Goal: Task Accomplishment & Management: Complete application form

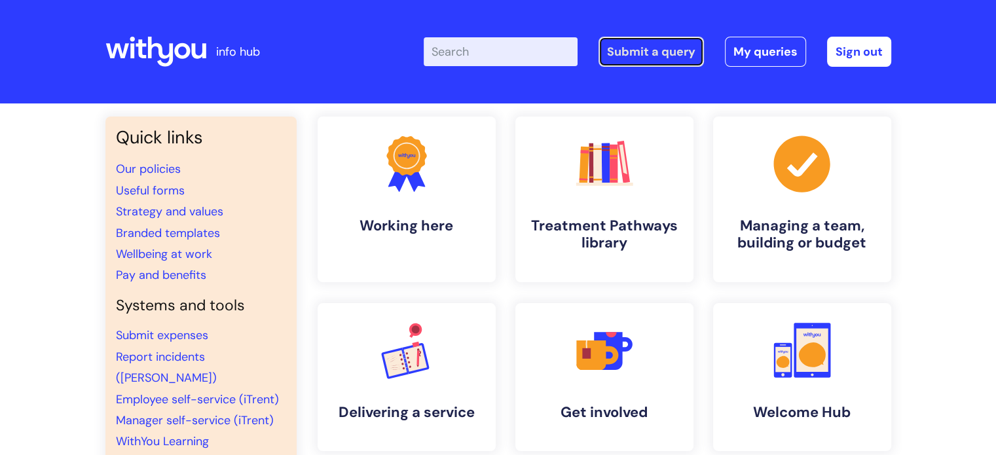
click at [640, 57] on link "Submit a query" at bounding box center [651, 52] width 105 height 30
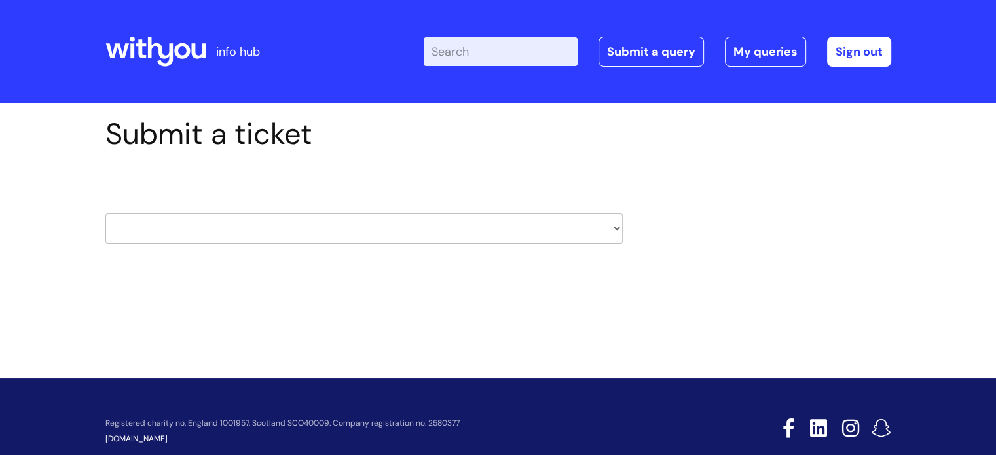
click at [475, 223] on select "HR / People IT and Support Clinical Drug Alerts Finance Accounts Data Support T…" at bounding box center [363, 228] width 517 height 30
select select "it_and_support"
click at [105, 213] on select "HR / People IT and Support Clinical Drug Alerts Finance Accounts Data Support T…" at bounding box center [363, 228] width 517 height 30
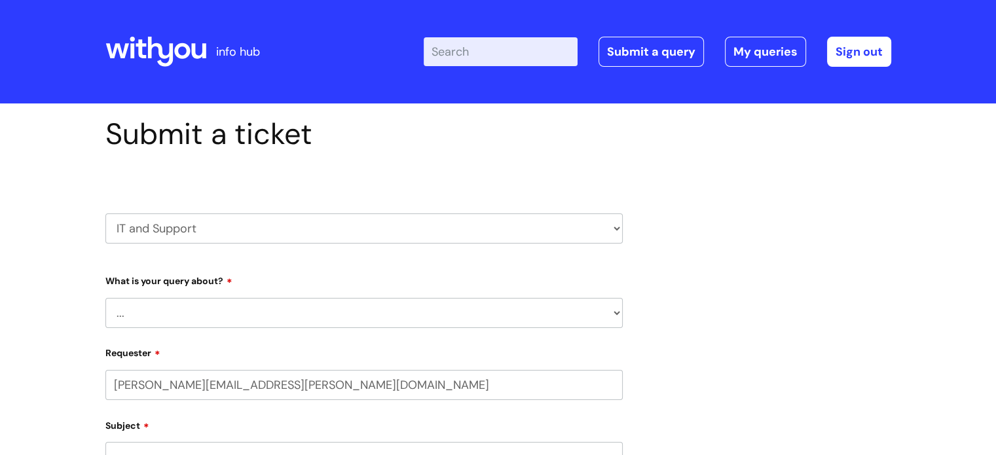
select select "80004286528"
click at [189, 310] on select "... Mobile Phone Reset & MFA Accounts, Starters and Leavers IT Hardware issue I…" at bounding box center [363, 313] width 517 height 30
select select "Something Else"
click at [105, 298] on select "... Mobile Phone Reset & MFA Accounts, Starters and Leavers IT Hardware issue I…" at bounding box center [363, 313] width 517 height 30
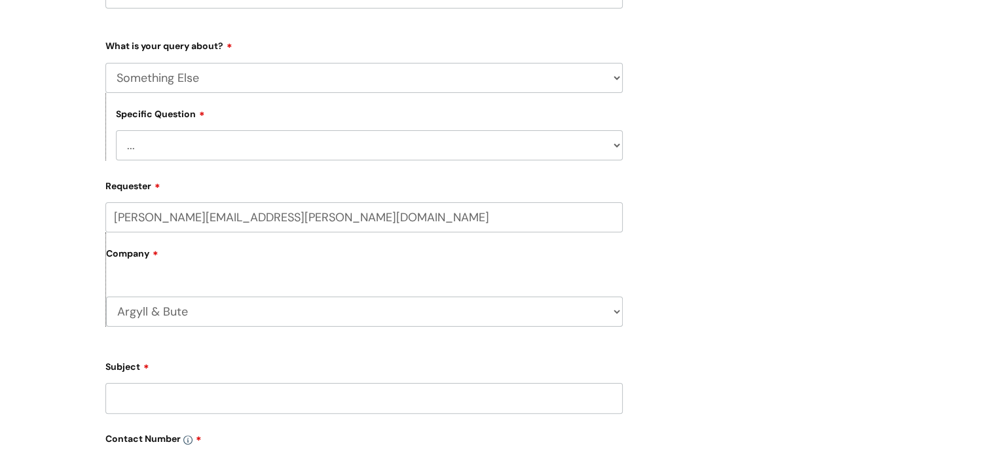
scroll to position [262, 0]
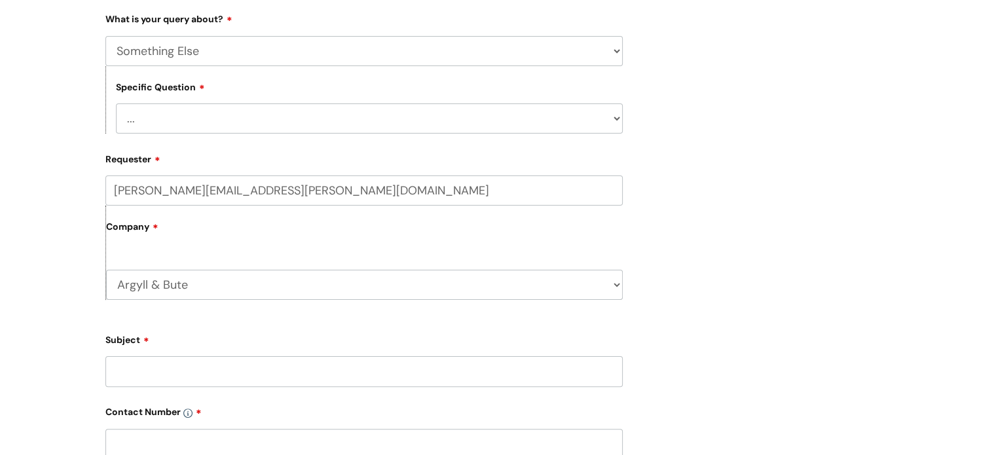
click at [177, 119] on select "... My problem is not listed" at bounding box center [369, 118] width 507 height 30
select select "My problem is not listed"
click at [116, 103] on select "... My problem is not listed" at bounding box center [369, 118] width 507 height 30
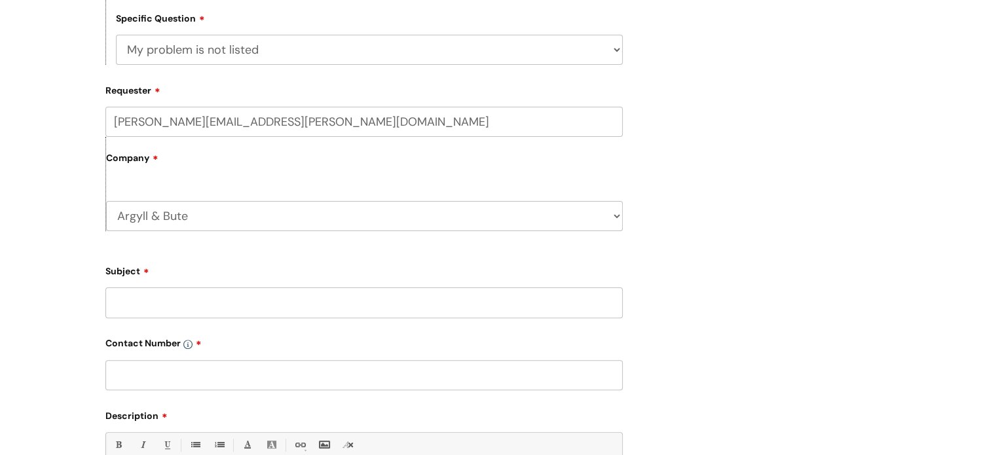
scroll to position [458, 0]
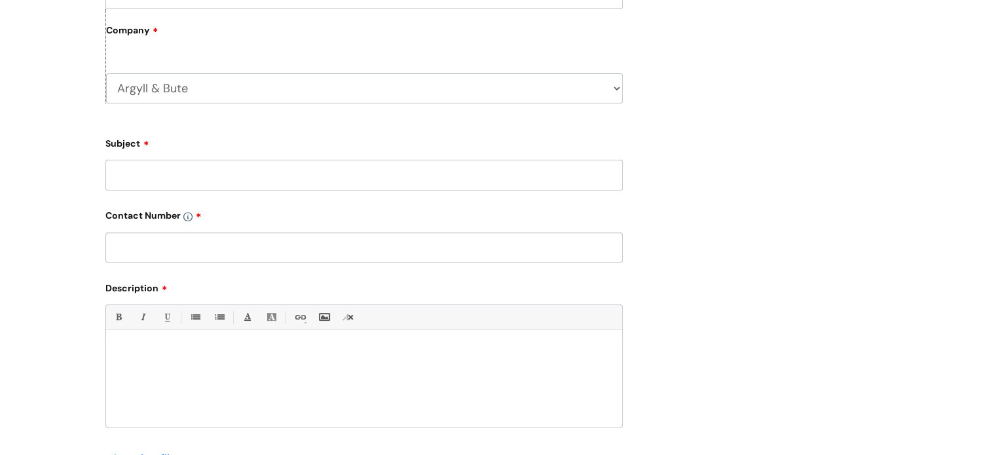
click at [170, 179] on input "Subject" at bounding box center [363, 175] width 517 height 30
type input "Laptop return"
click at [176, 238] on input "text" at bounding box center [363, 247] width 517 height 30
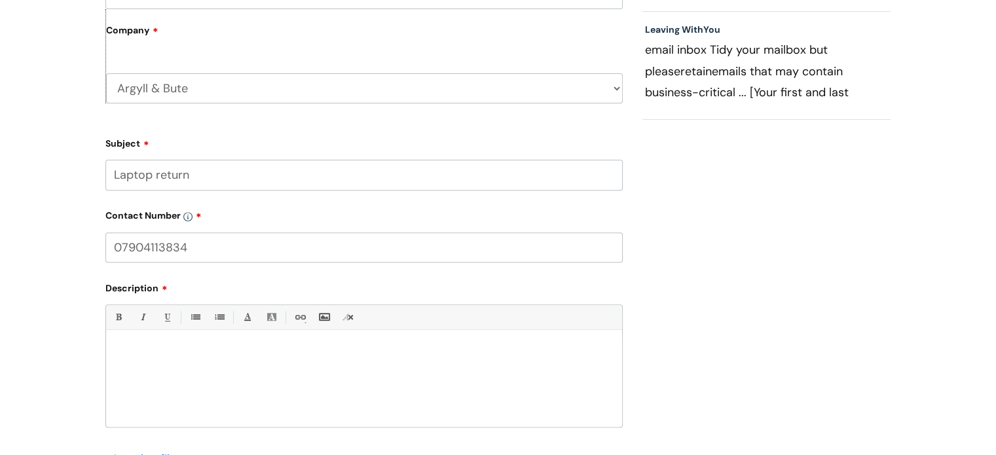
type input "07904113834"
click at [115, 344] on div at bounding box center [364, 382] width 516 height 90
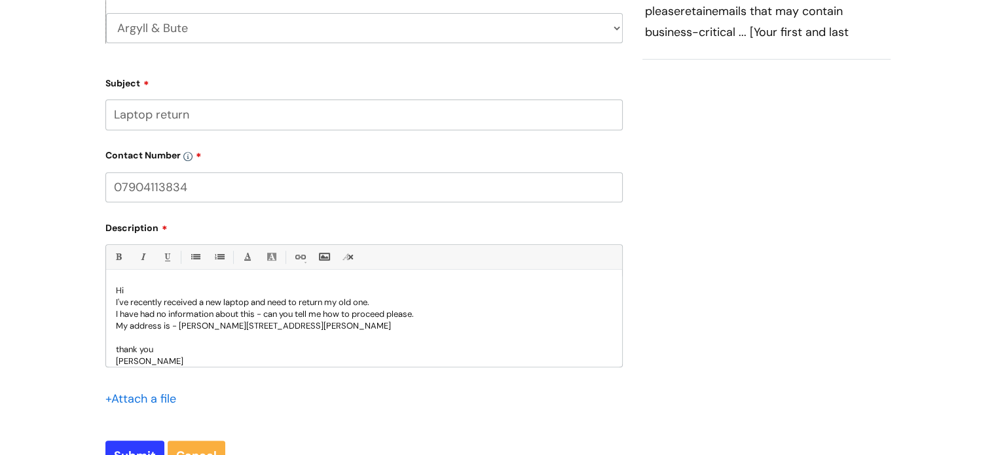
scroll to position [655, 0]
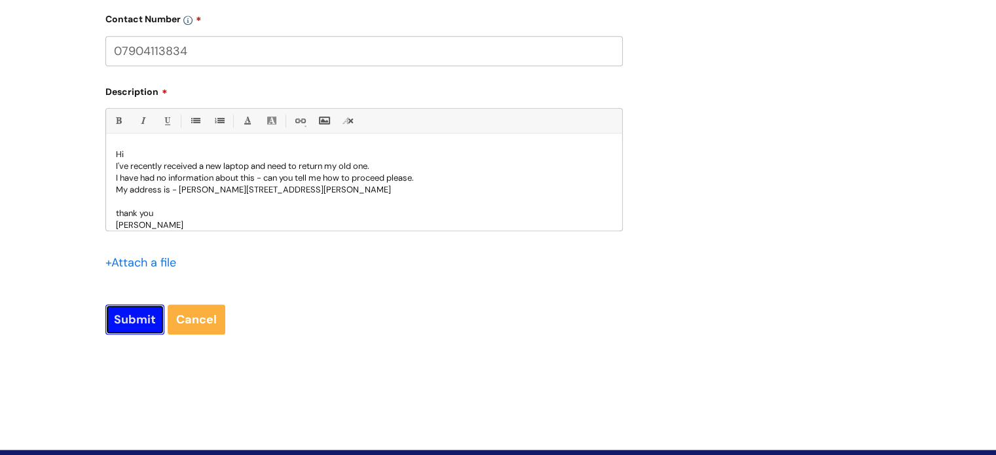
click at [136, 322] on input "Submit" at bounding box center [134, 319] width 59 height 30
type input "Please Wait..."
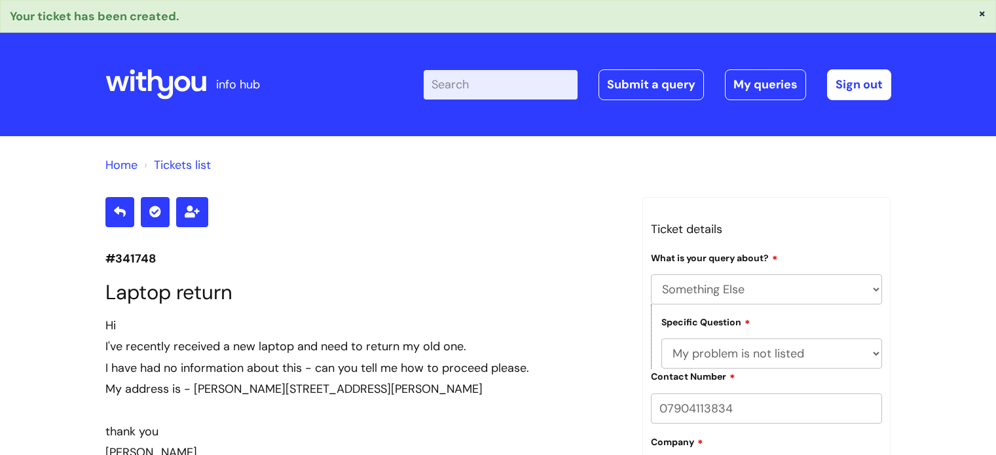
select select "Something Else"
select select "My problem is not listed"
click at [772, 81] on link "My queries" at bounding box center [765, 84] width 81 height 30
